Goal: Find specific fact: Find specific fact

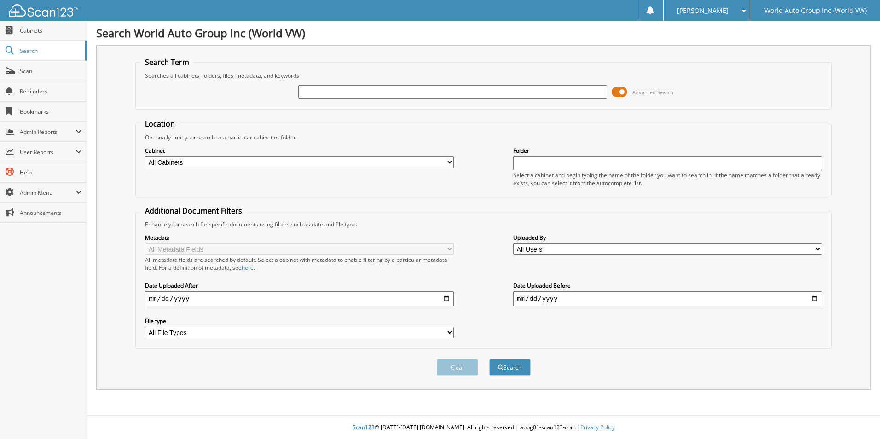
type input "k"
type input "l"
type input "LM065858"
click at [507, 370] on button "Search" at bounding box center [509, 367] width 41 height 17
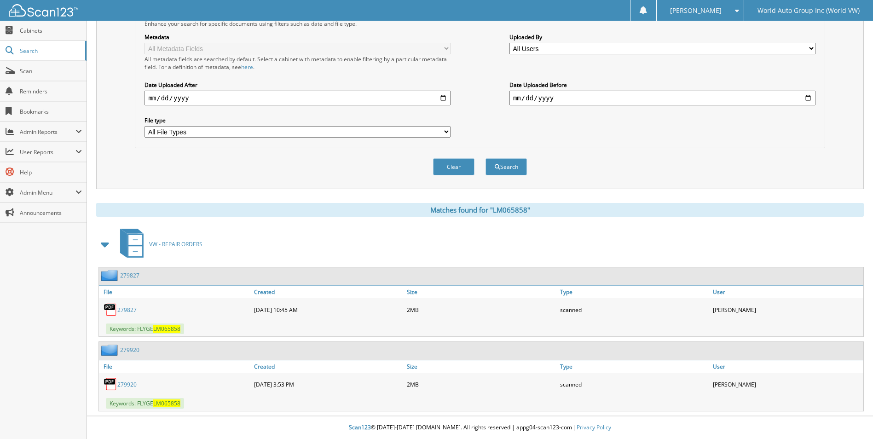
scroll to position [201, 0]
click at [13, 70] on span at bounding box center [10, 71] width 9 height 8
